Goal: Register for event/course

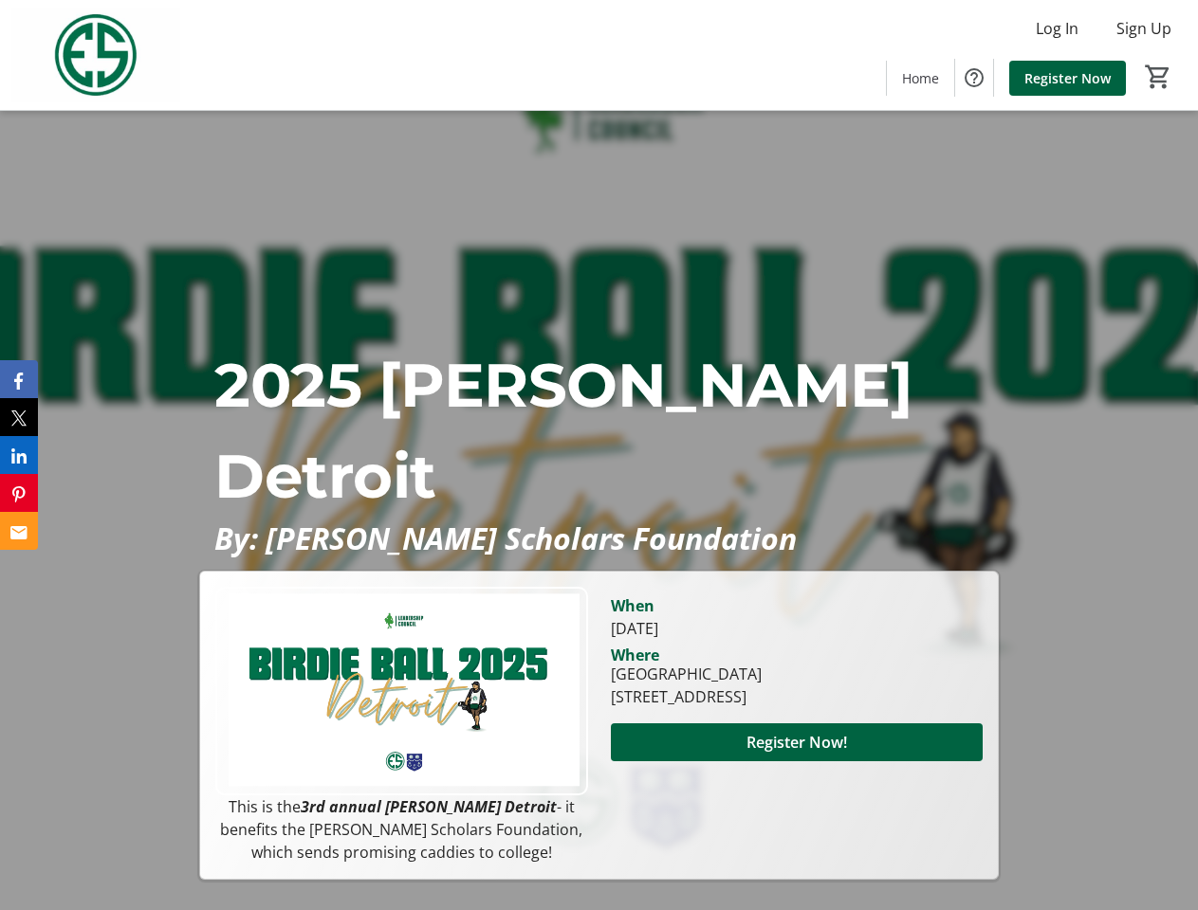
click at [598, 455] on p "2025 [PERSON_NAME] Detroit" at bounding box center [598, 430] width 768 height 182
click at [96, 55] on img at bounding box center [95, 55] width 169 height 95
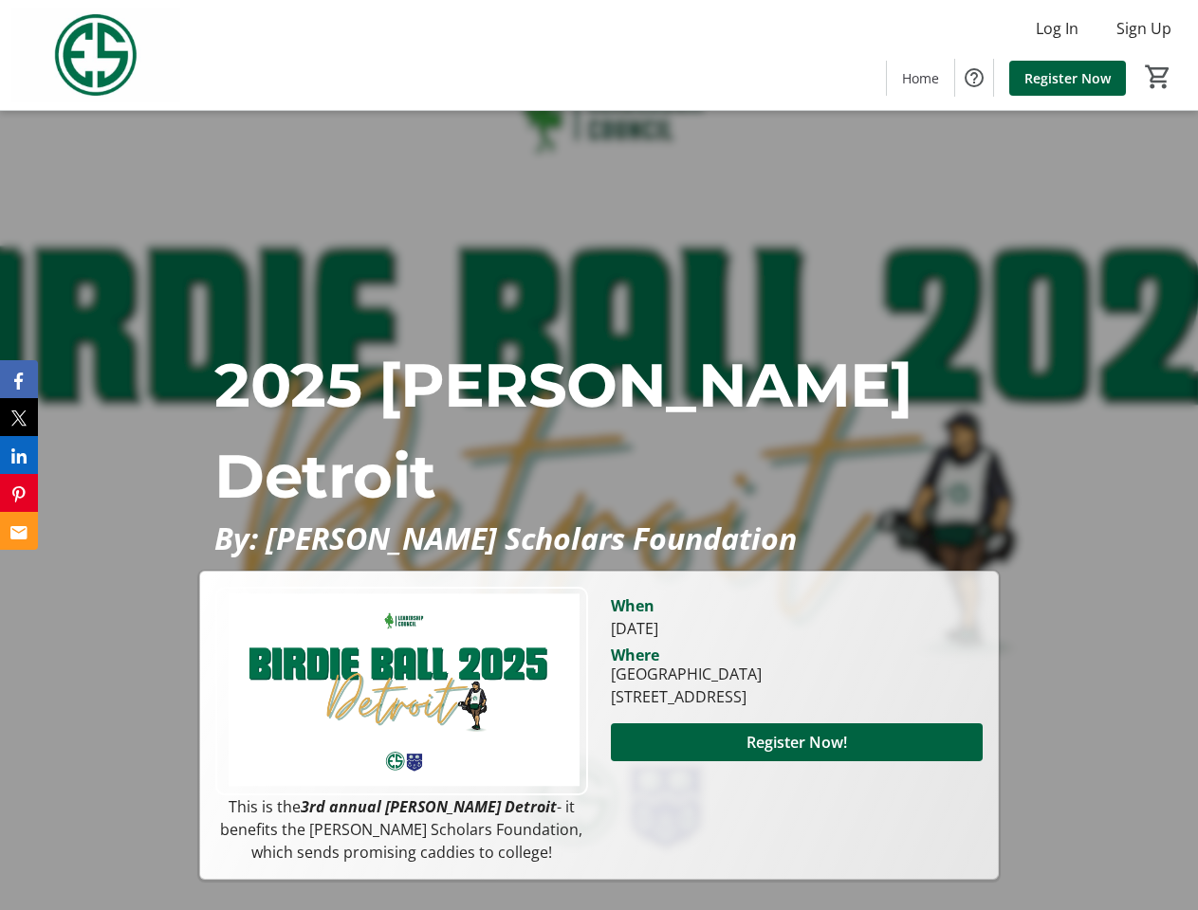
click at [796, 754] on span "Register Now!" at bounding box center [796, 742] width 101 height 23
click at [19, 379] on icon "Facebook" at bounding box center [18, 381] width 9 height 17
click at [19, 417] on icon "X" at bounding box center [19, 419] width 16 height 16
click at [19, 455] on icon "LinkedIn" at bounding box center [18, 456] width 15 height 15
